Goal: Task Accomplishment & Management: Use online tool/utility

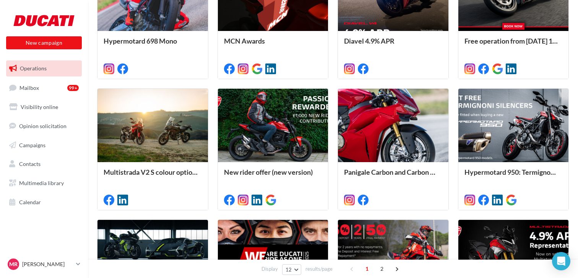
scroll to position [267, 0]
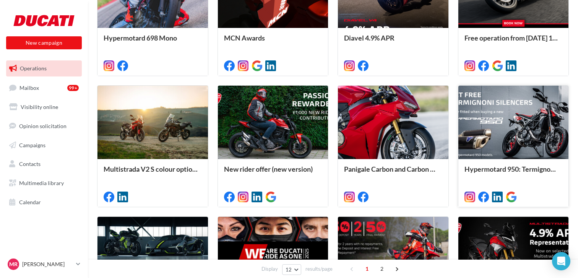
click at [506, 136] on div at bounding box center [514, 123] width 111 height 74
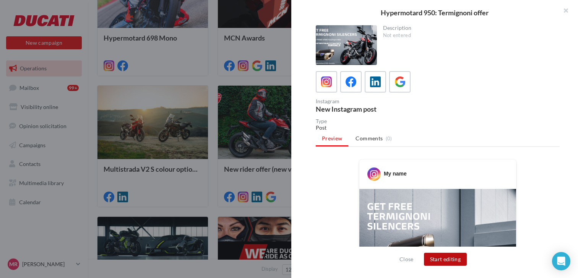
click at [445, 257] on button "Start editing" at bounding box center [445, 259] width 43 height 13
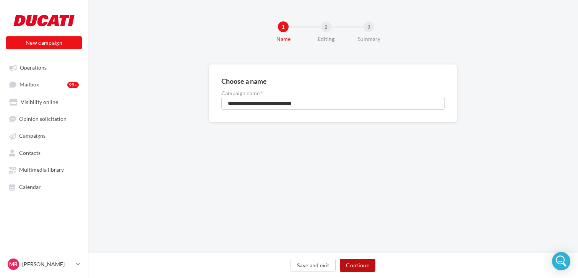
click at [364, 265] on button "Continue" at bounding box center [358, 265] width 36 height 13
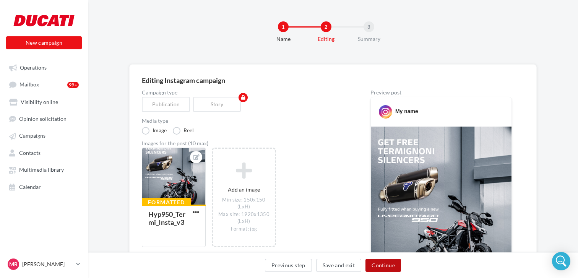
click at [382, 265] on button "Continue" at bounding box center [384, 265] width 36 height 13
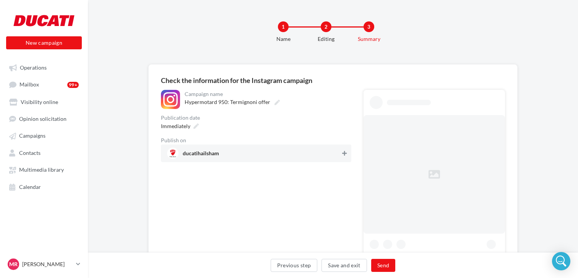
click at [344, 152] on icon at bounding box center [344, 153] width 5 height 5
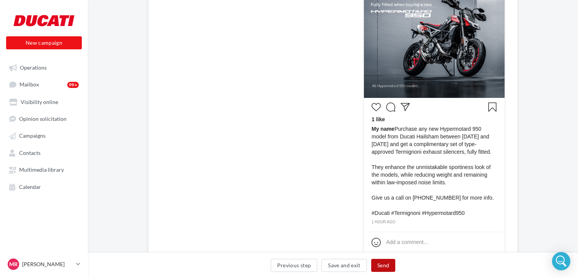
scroll to position [197, 2]
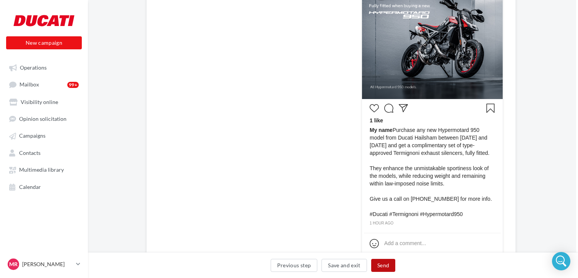
click at [382, 265] on button "Send" at bounding box center [383, 265] width 24 height 13
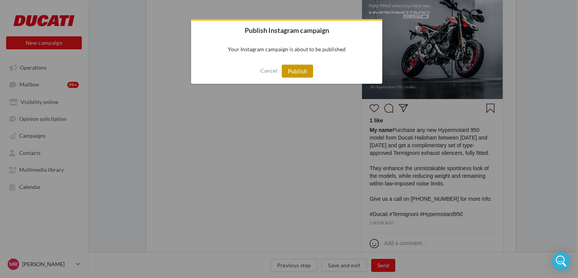
click at [298, 71] on button "Publish" at bounding box center [298, 71] width 32 height 13
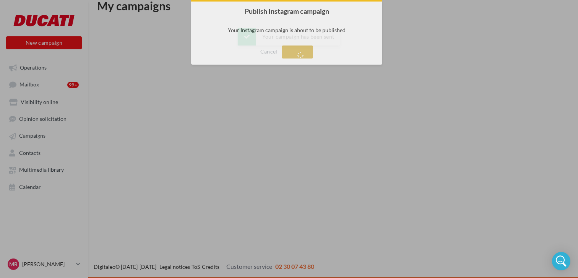
scroll to position [12, 0]
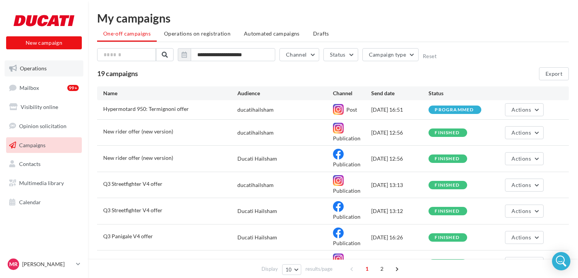
click at [24, 62] on link "Operations" at bounding box center [44, 68] width 79 height 16
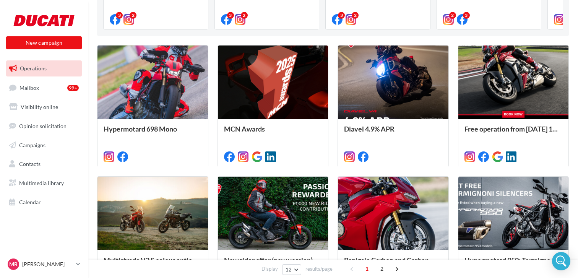
scroll to position [211, 0]
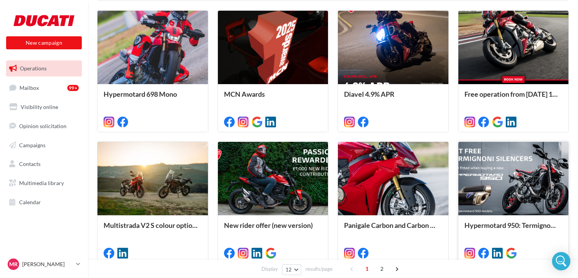
click at [516, 182] on div at bounding box center [514, 179] width 111 height 74
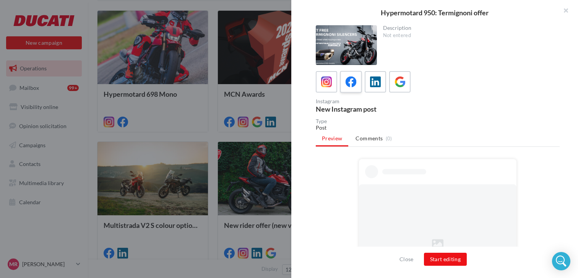
click at [356, 86] on icon at bounding box center [351, 81] width 11 height 11
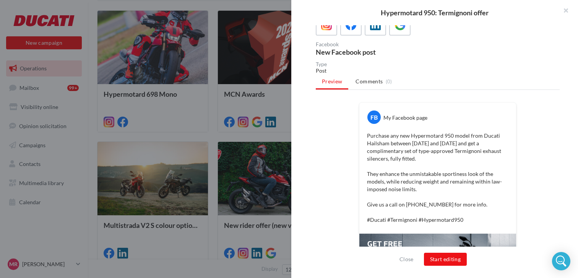
scroll to position [69, 0]
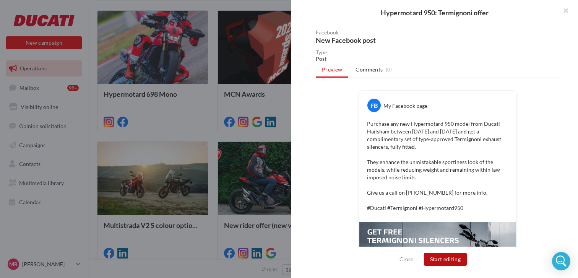
click at [455, 259] on button "Start editing" at bounding box center [445, 259] width 43 height 13
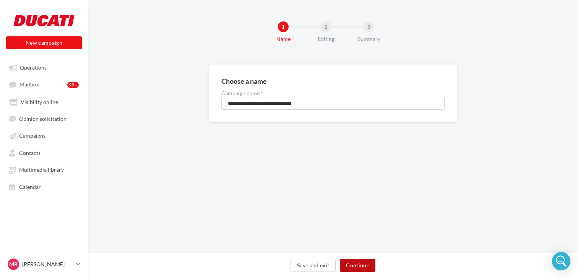
click at [358, 269] on button "Continue" at bounding box center [358, 265] width 36 height 13
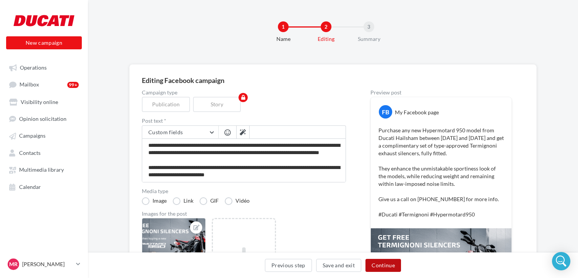
click at [386, 272] on button "Continue" at bounding box center [384, 265] width 36 height 13
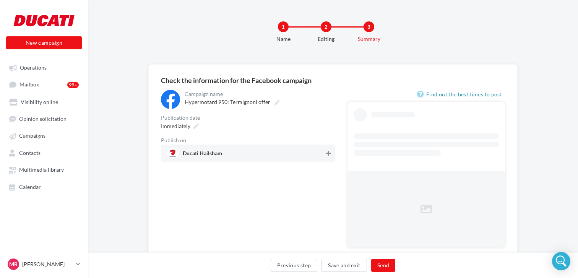
drag, startPoint x: 329, startPoint y: 152, endPoint x: 356, endPoint y: 195, distance: 51.2
click at [329, 152] on icon at bounding box center [328, 153] width 5 height 5
click at [387, 268] on button "Send" at bounding box center [383, 265] width 24 height 13
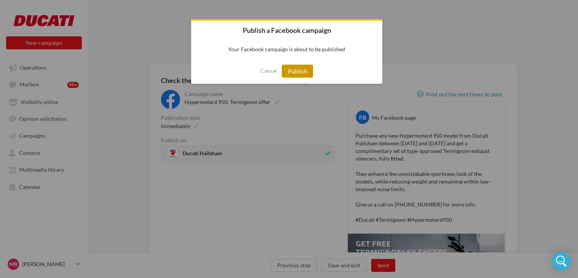
click at [298, 72] on button "Publish" at bounding box center [298, 71] width 32 height 13
